Goal: Information Seeking & Learning: Learn about a topic

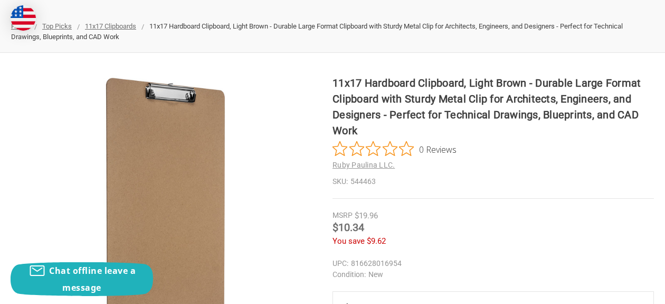
scroll to position [155, 0]
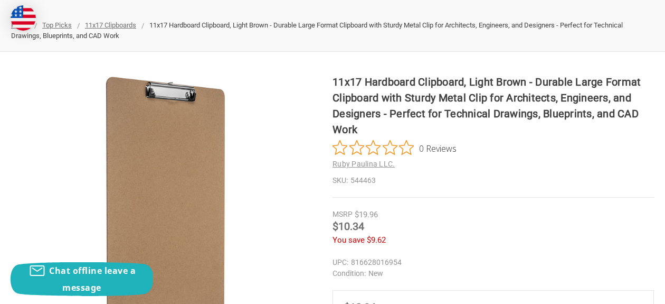
click at [396, 227] on div "You save $9.62" at bounding box center [494, 240] width 322 height 12
click at [333, 181] on dd "544463" at bounding box center [494, 180] width 322 height 11
copy dd "544463"
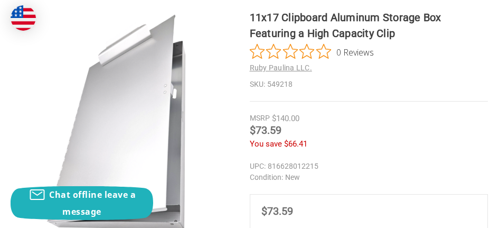
scroll to position [194, 0]
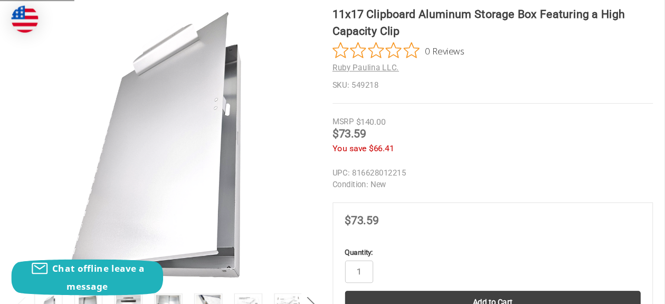
scroll to position [214, 0]
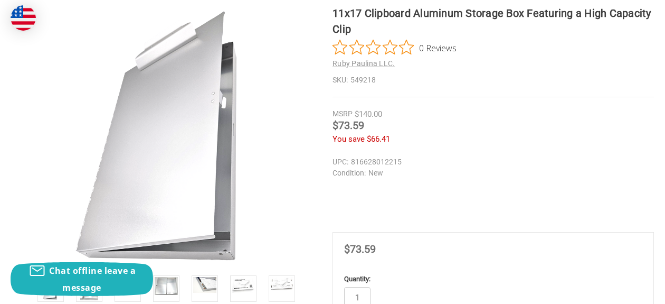
drag, startPoint x: 430, startPoint y: 1, endPoint x: 404, endPoint y: 195, distance: 196.5
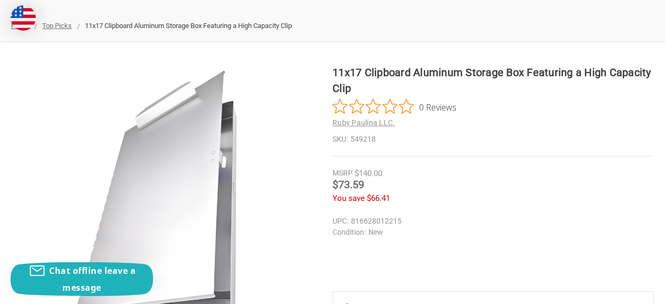
scroll to position [156, 0]
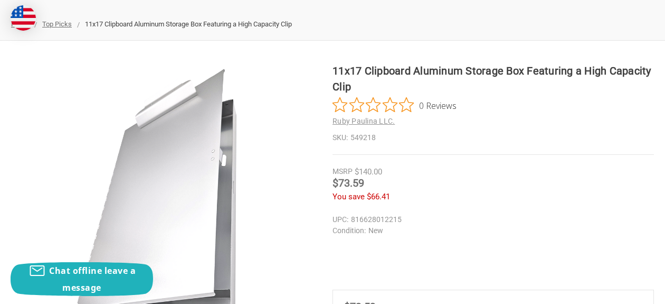
drag, startPoint x: 318, startPoint y: 107, endPoint x: 295, endPoint y: 109, distance: 23.3
click at [333, 132] on dd "549218" at bounding box center [494, 137] width 322 height 11
copy dd "549218"
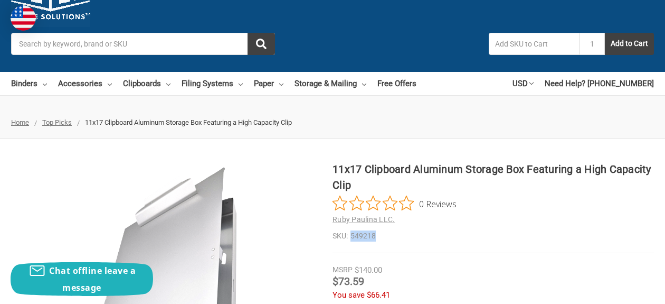
scroll to position [58, 0]
